Goal: Task Accomplishment & Management: Manage account settings

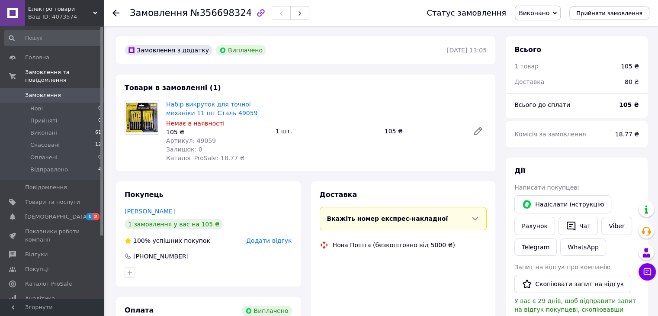
scroll to position [26, 0]
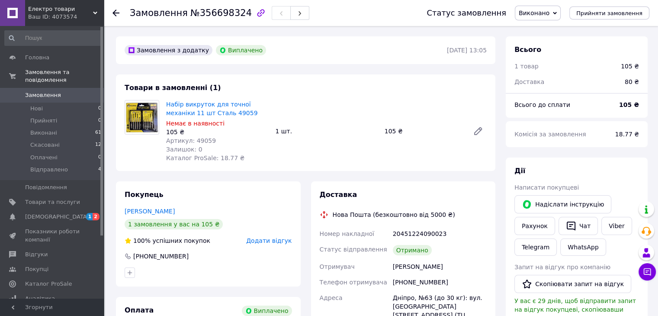
click at [118, 10] on icon at bounding box center [115, 13] width 7 height 7
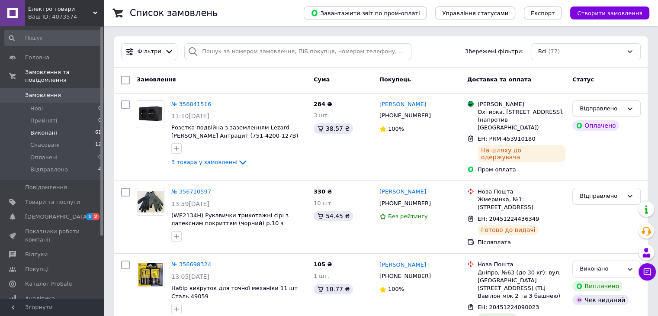
click at [54, 127] on li "Виконані 61" at bounding box center [53, 133] width 106 height 12
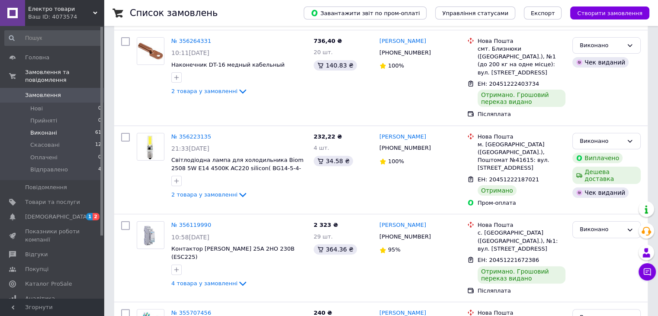
scroll to position [216, 0]
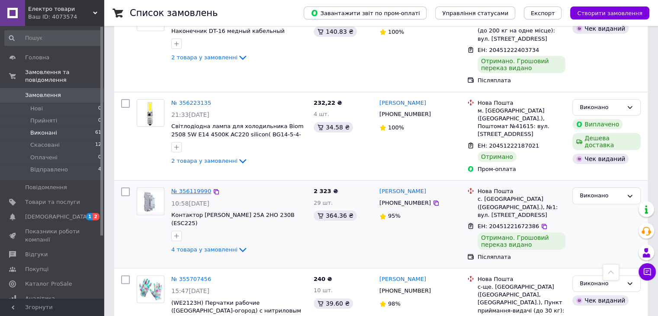
click at [187, 188] on link "№ 356119990" at bounding box center [191, 191] width 40 height 6
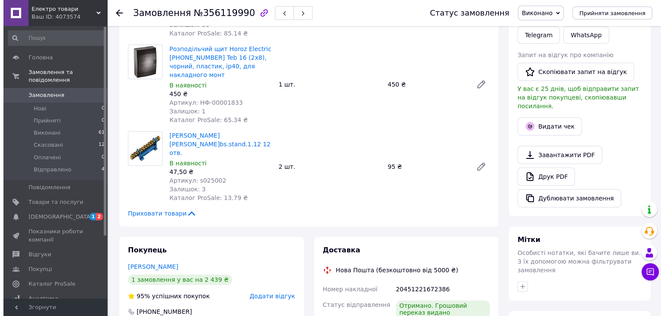
scroll to position [204, 0]
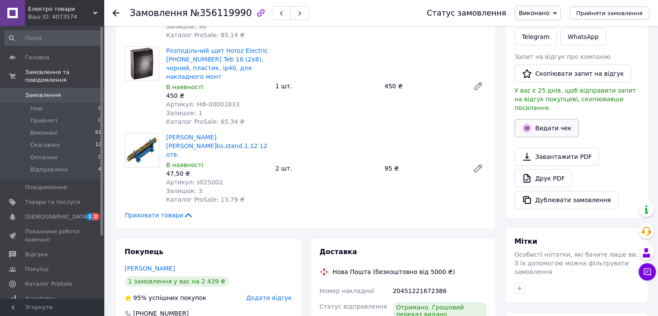
click at [541, 119] on button "Видати чек" at bounding box center [546, 128] width 64 height 18
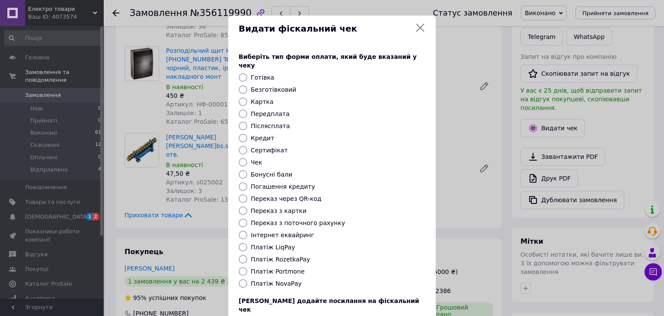
click at [255, 280] on label "Платіж NovaPay" at bounding box center [276, 283] width 51 height 7
click at [247, 279] on input "Платіж NovaPay" at bounding box center [243, 283] width 9 height 9
radio input "true"
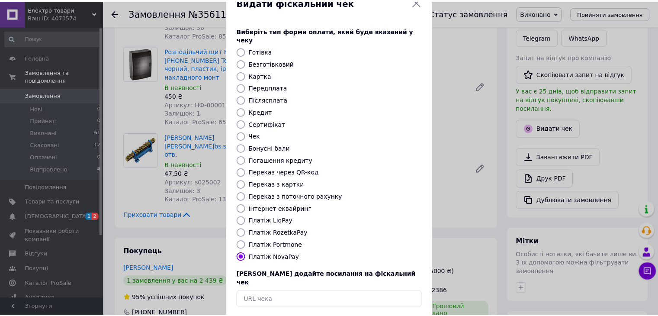
scroll to position [55, 0]
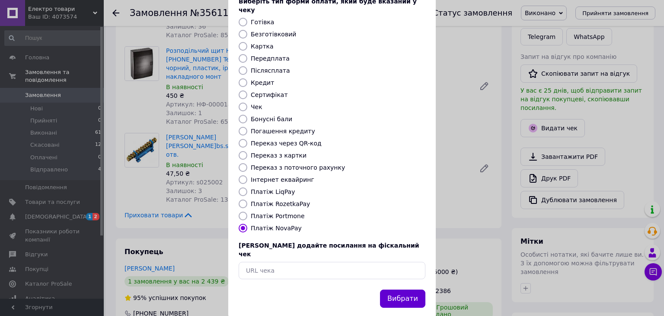
click at [398, 289] on button "Вибрати" at bounding box center [402, 298] width 45 height 19
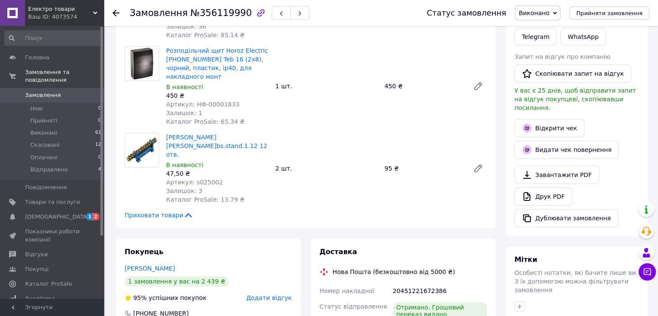
click at [116, 13] on use at bounding box center [115, 13] width 7 height 7
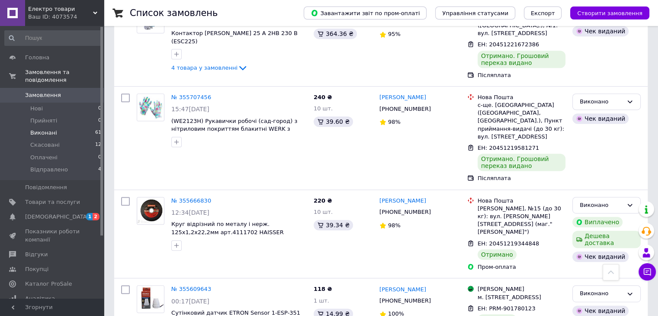
scroll to position [303, 0]
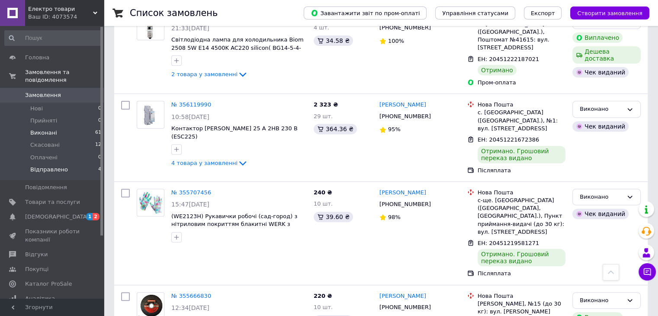
click at [84, 164] on li "ВІдправлено 4" at bounding box center [53, 172] width 106 height 16
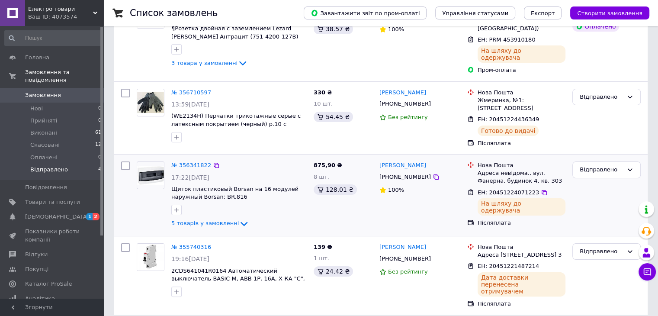
scroll to position [133, 0]
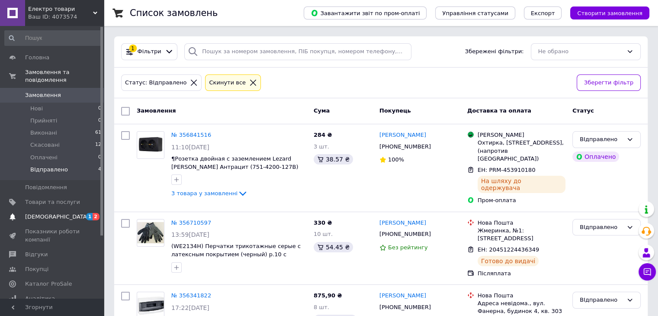
click at [38, 213] on span "[DEMOGRAPHIC_DATA]" at bounding box center [57, 217] width 64 height 8
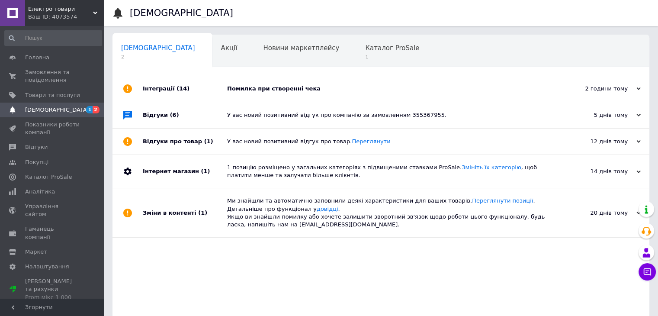
click at [254, 90] on div "Помилка при створенні чека" at bounding box center [390, 89] width 327 height 8
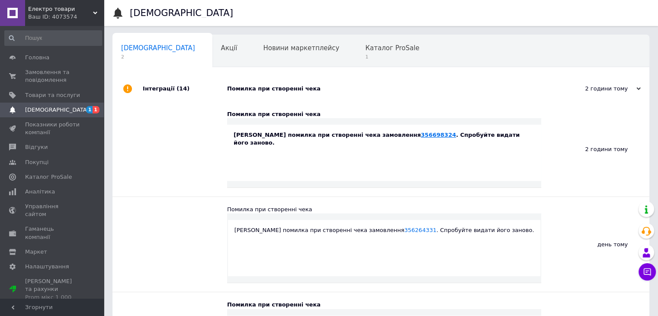
click at [421, 135] on link "356698324" at bounding box center [438, 135] width 35 height 6
click at [365, 49] on span "Каталог ProSale" at bounding box center [392, 48] width 54 height 8
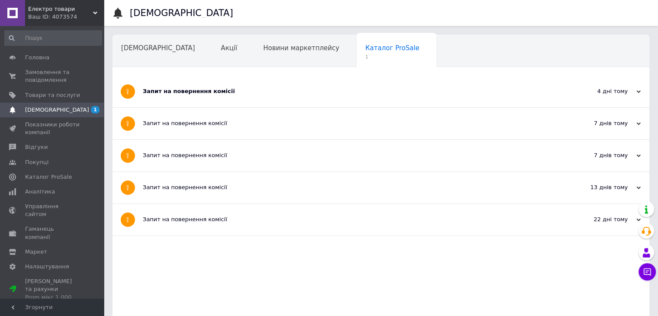
click at [192, 92] on div "Запит на повернення комісії" at bounding box center [348, 91] width 411 height 8
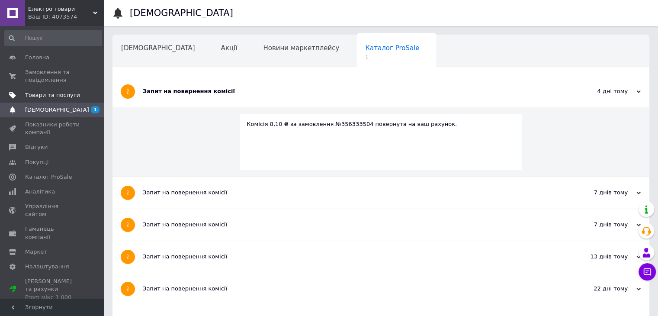
click at [55, 94] on span "Товари та послуги" at bounding box center [52, 95] width 55 height 8
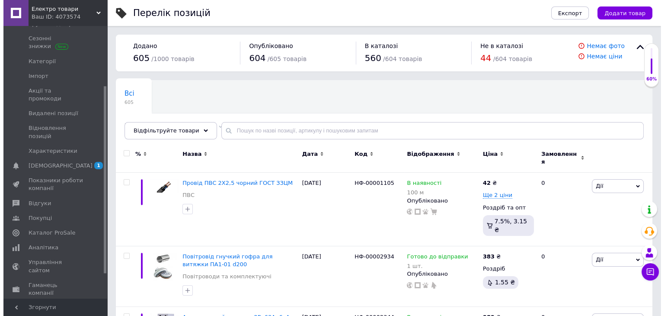
scroll to position [123, 0]
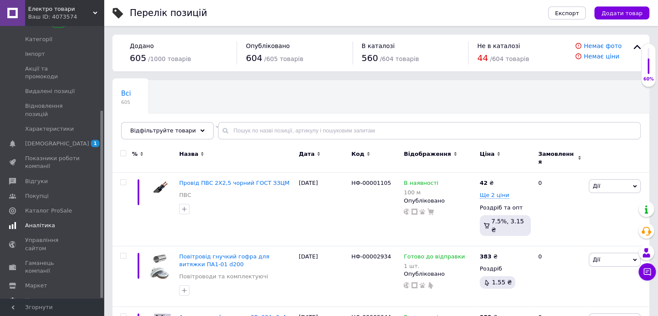
click at [44, 221] on span "Аналітика" at bounding box center [40, 225] width 30 height 8
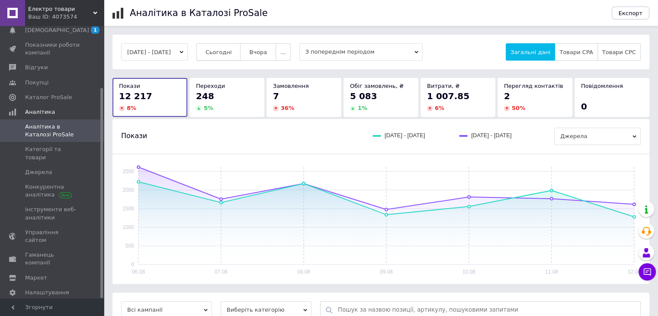
click at [241, 50] on button "Сьогодні" at bounding box center [218, 51] width 45 height 17
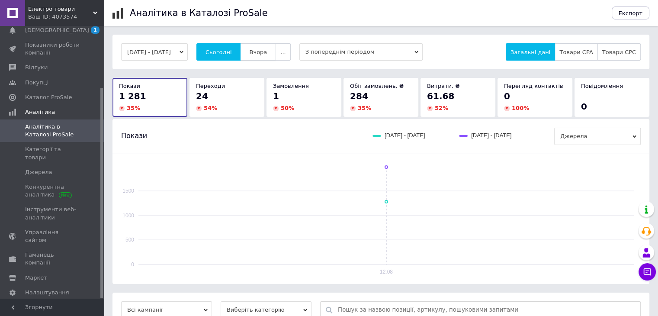
click at [266, 53] on span "Вчора" at bounding box center [258, 52] width 18 height 6
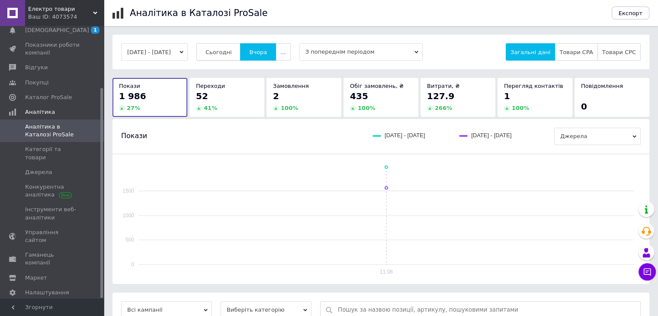
click at [232, 54] on span "Сьогодні" at bounding box center [218, 52] width 26 height 6
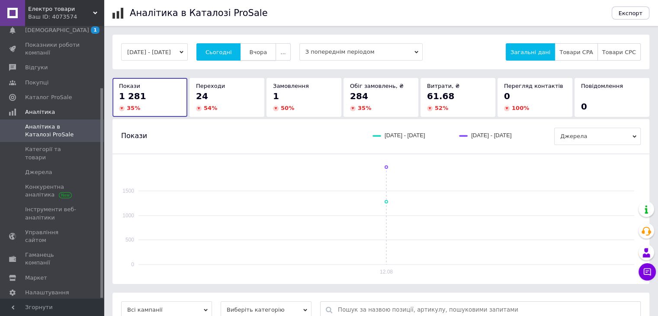
click at [265, 54] on span "Вчора" at bounding box center [258, 52] width 18 height 6
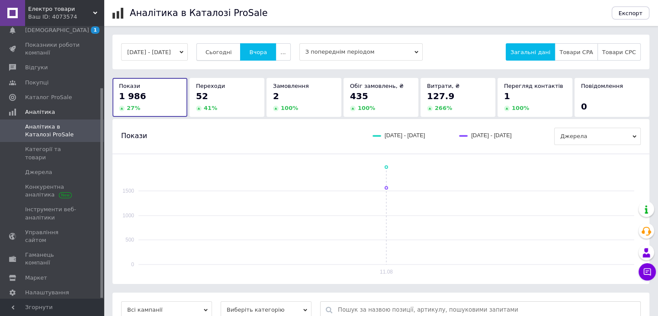
click at [232, 55] on span "Сьогодні" at bounding box center [218, 52] width 26 height 6
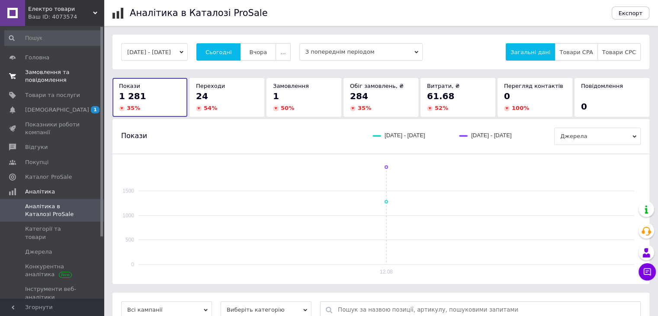
click at [38, 78] on span "Замовлення та повідомлення" at bounding box center [52, 76] width 55 height 16
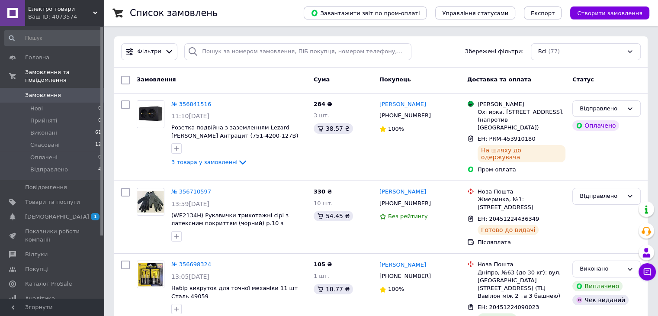
click at [197, 49] on div at bounding box center [192, 51] width 17 height 17
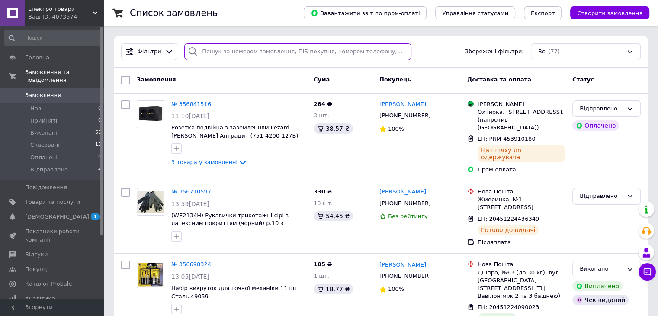
click at [205, 49] on input "search" at bounding box center [297, 51] width 227 height 17
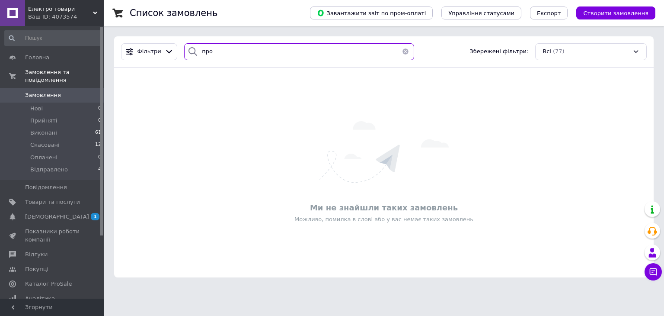
type input "про"
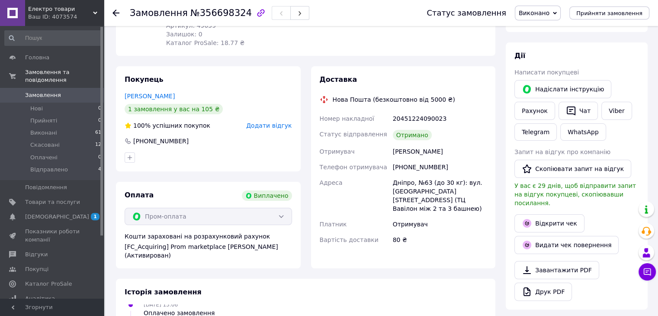
scroll to position [130, 0]
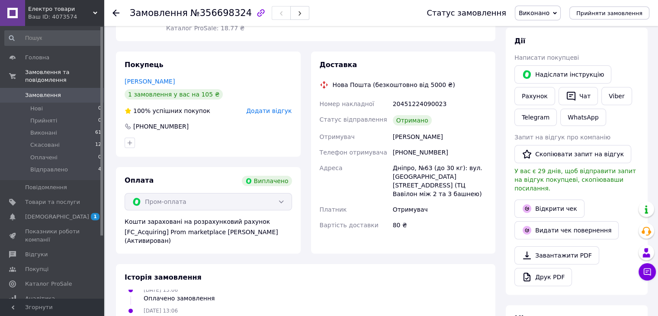
click at [116, 13] on icon at bounding box center [115, 13] width 7 height 7
